Goal: Task Accomplishment & Management: Manage account settings

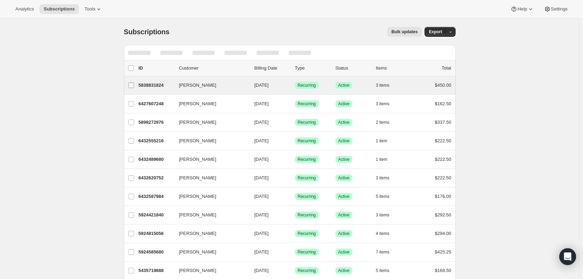
drag, startPoint x: 0, startPoint y: 0, endPoint x: 128, endPoint y: 77, distance: 149.3
click at [128, 77] on label "[PERSON_NAME]" at bounding box center [131, 85] width 15 height 18
click at [128, 82] on input "[PERSON_NAME]" at bounding box center [131, 85] width 6 height 6
checkbox input "true"
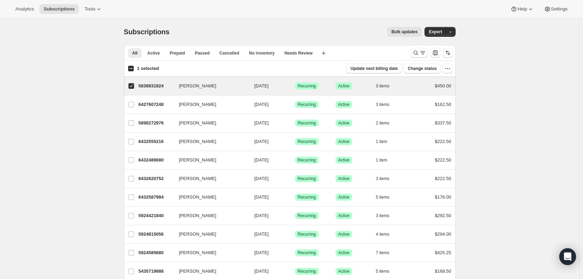
click at [134, 70] on input "1 selected" at bounding box center [131, 69] width 6 height 6
checkbox input "true"
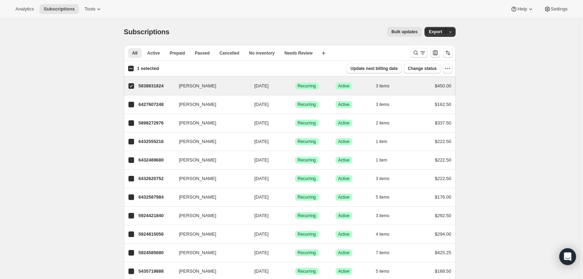
checkbox input "true"
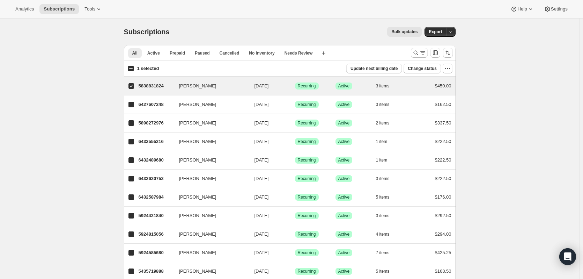
checkbox input "true"
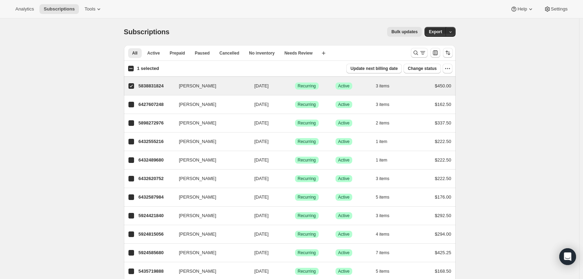
checkbox input "true"
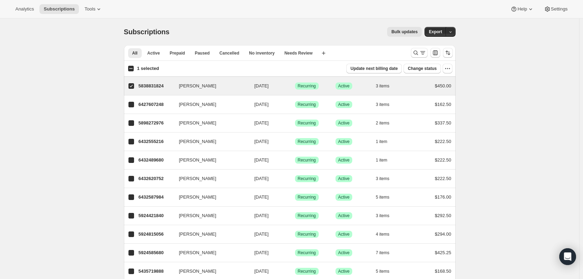
checkbox input "true"
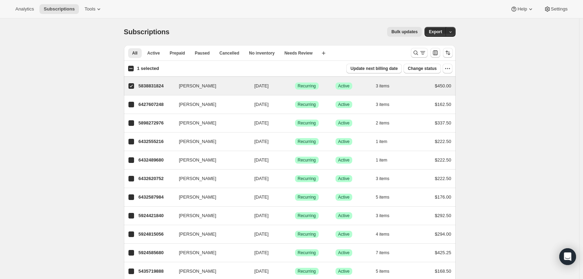
checkbox input "true"
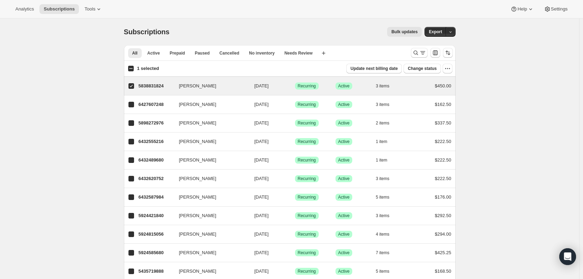
checkbox input "true"
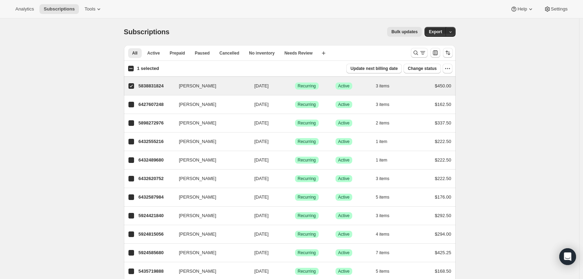
checkbox input "true"
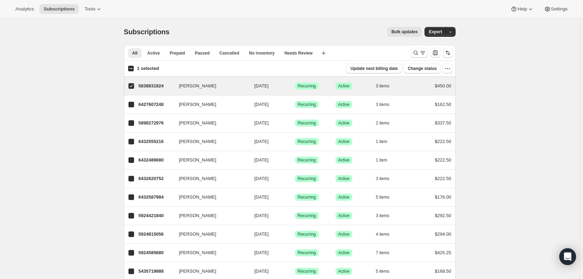
checkbox input "true"
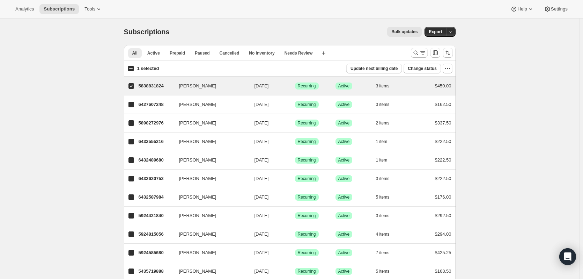
checkbox input "true"
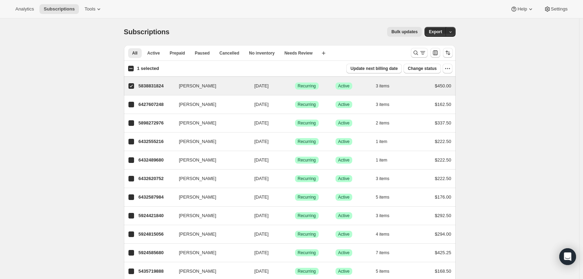
checkbox input "true"
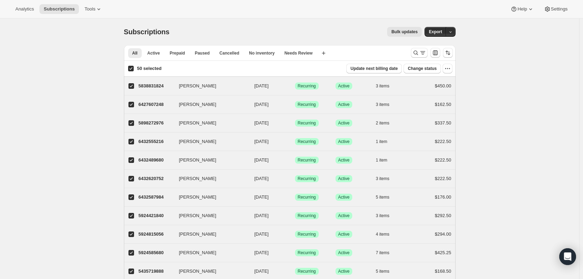
click at [129, 69] on div "50 selected Update next billing date Change status" at bounding box center [289, 69] width 331 height 10
click at [130, 69] on input "50 selected" at bounding box center [131, 69] width 6 height 6
checkbox input "false"
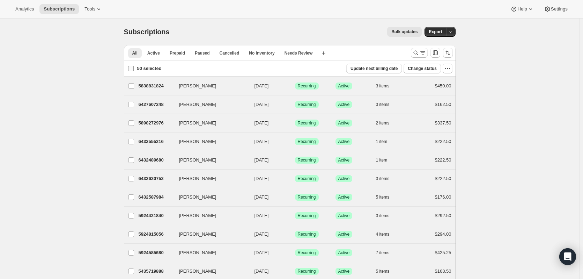
checkbox input "false"
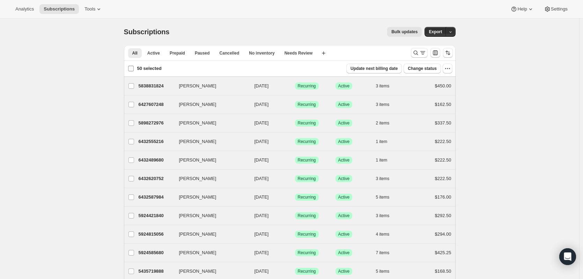
checkbox input "false"
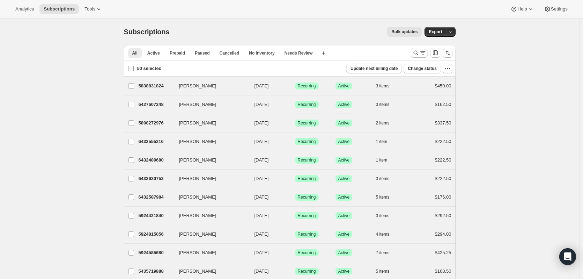
checkbox input "false"
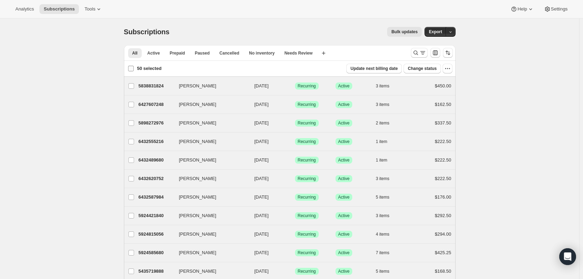
checkbox input "false"
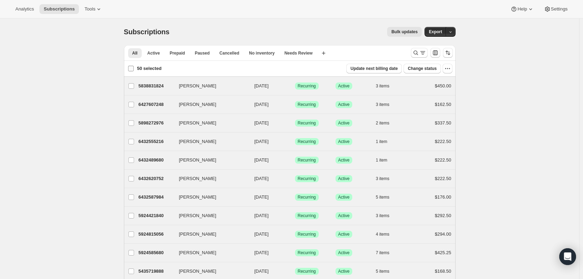
checkbox input "false"
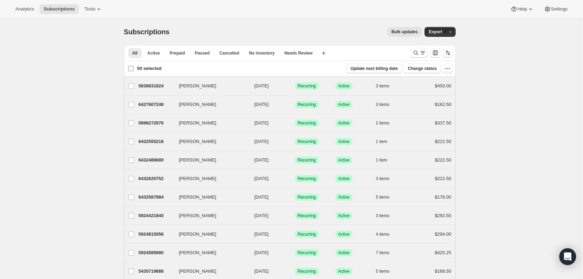
checkbox input "false"
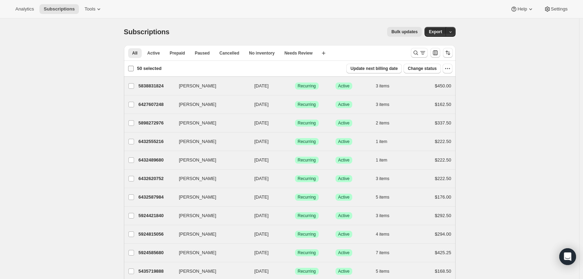
checkbox input "false"
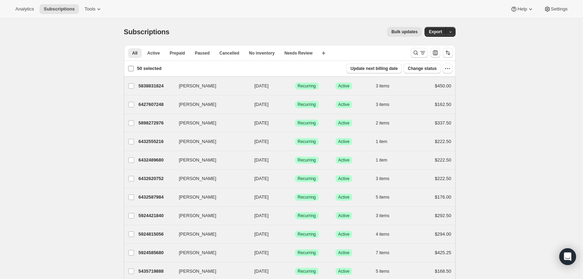
checkbox input "false"
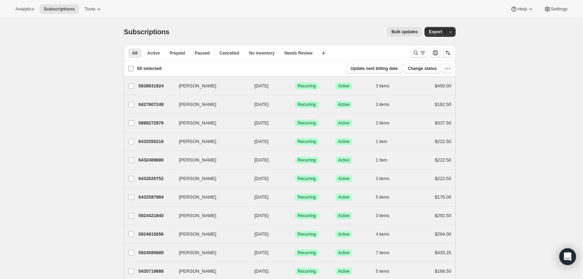
checkbox input "false"
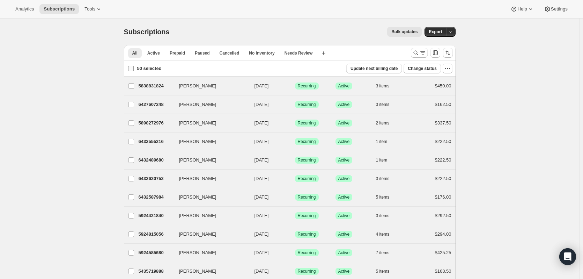
checkbox input "false"
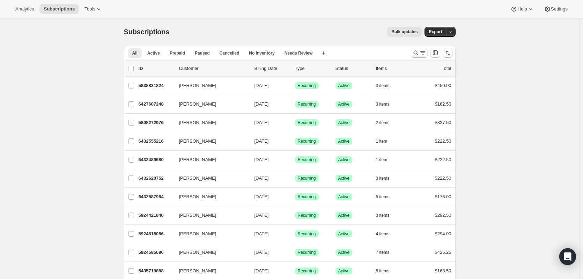
click at [414, 53] on icon "Search and filter results" at bounding box center [415, 52] width 7 height 7
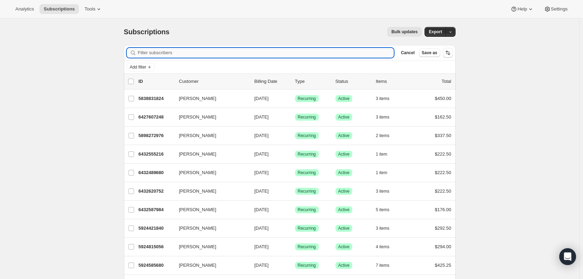
click at [242, 54] on input "Filter subscribers" at bounding box center [266, 53] width 256 height 10
paste input "[PERSON_NAME]"
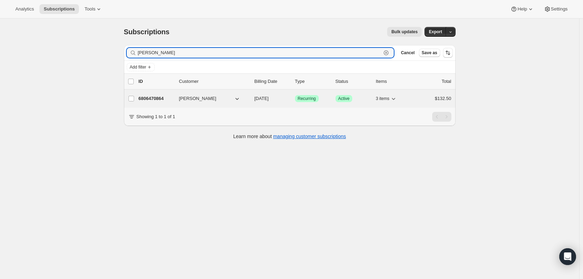
type input "[PERSON_NAME]"
click at [161, 96] on p "6806470864" at bounding box center [156, 98] width 35 height 7
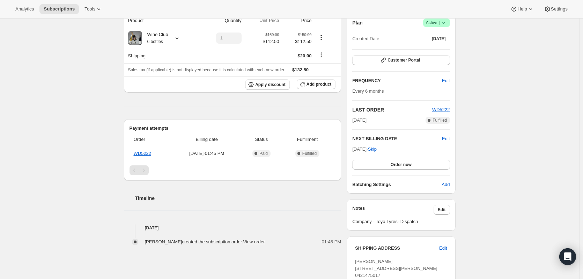
scroll to position [35, 0]
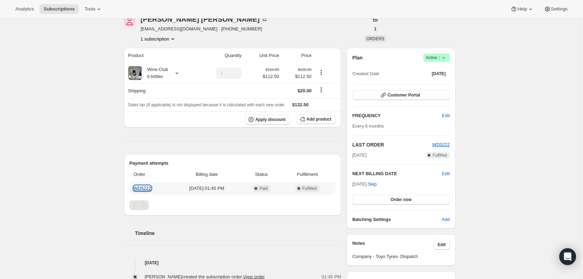
click at [143, 188] on link "WD5222" at bounding box center [143, 187] width 18 height 5
